Goal: Task Accomplishment & Management: Complete application form

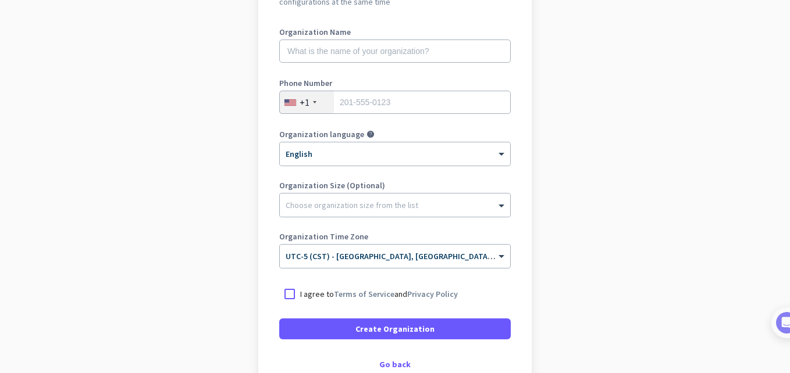
scroll to position [224, 0]
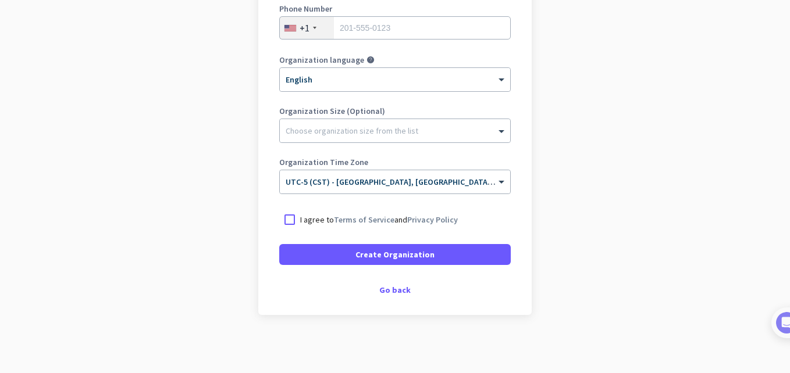
click at [388, 299] on div "Create Organization Note: You can always change this later, or support multiple…" at bounding box center [394, 92] width 273 height 445
click at [394, 288] on div "Go back" at bounding box center [394, 290] width 231 height 8
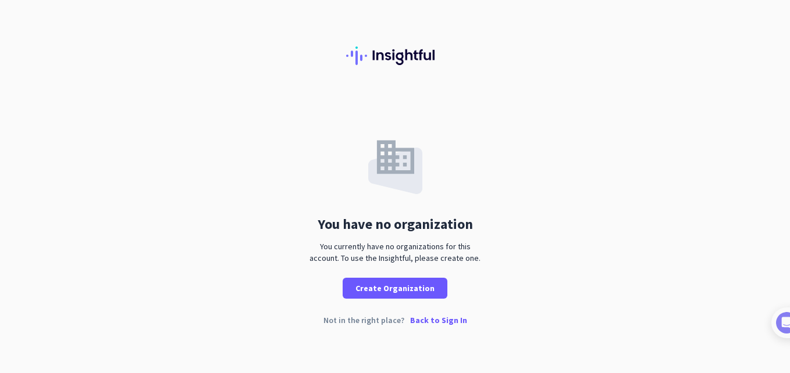
click at [437, 323] on p "Back to Sign In" at bounding box center [438, 320] width 57 height 8
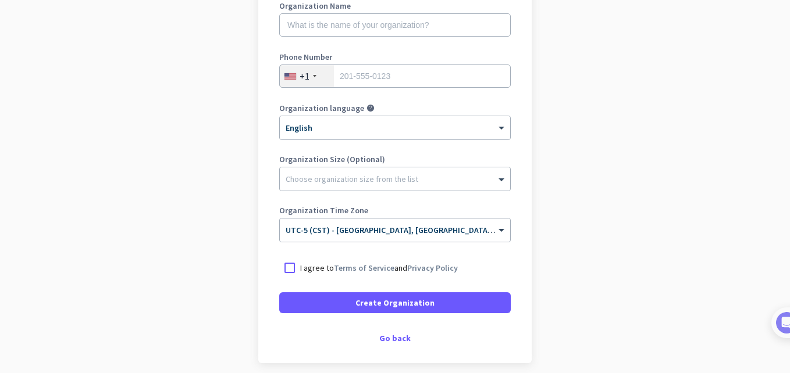
scroll to position [224, 0]
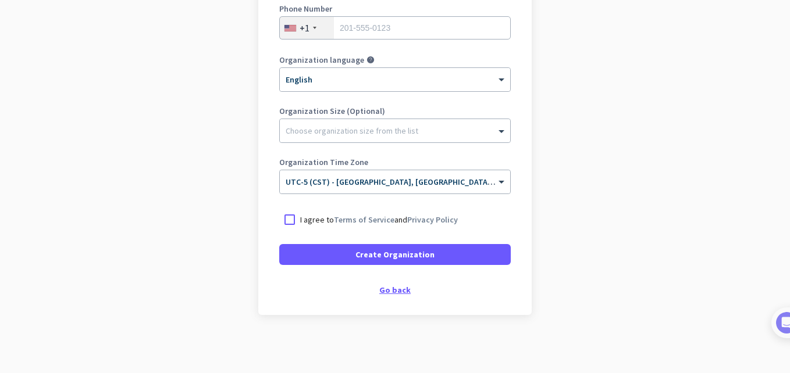
click at [391, 289] on div "Go back" at bounding box center [394, 290] width 231 height 8
